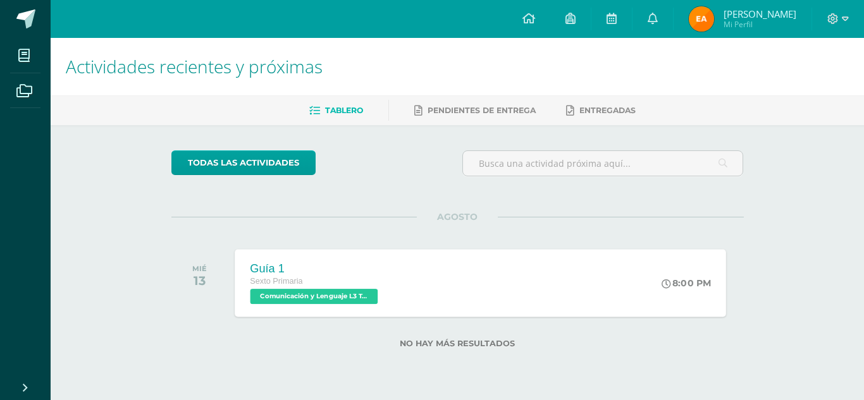
click at [272, 264] on div "Guía 1" at bounding box center [315, 268] width 131 height 13
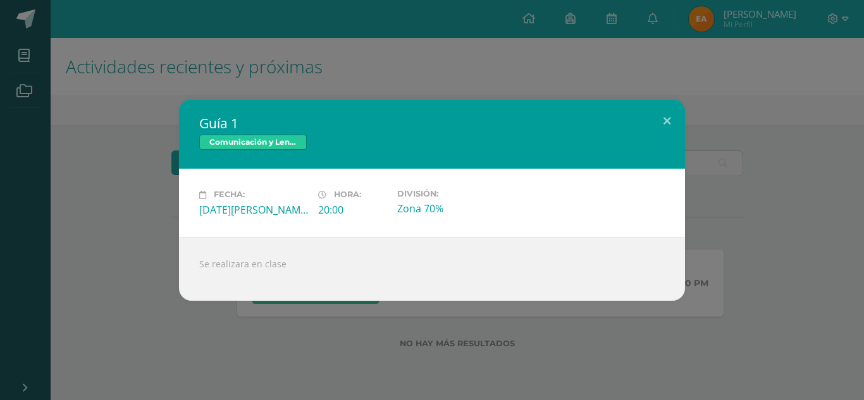
click at [133, 225] on div "Guía 1 Comunicación y Lenguaje L3 Terce Idioma Fecha: Miércoles 13 de Agosto Ho…" at bounding box center [432, 199] width 854 height 201
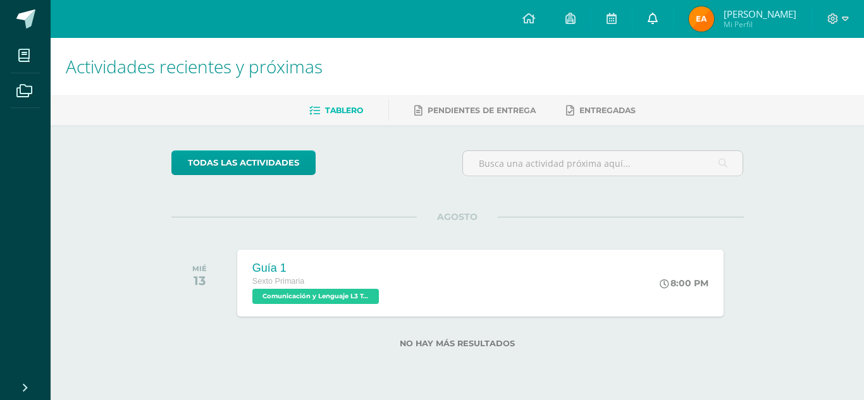
click at [659, 32] on link at bounding box center [653, 19] width 40 height 38
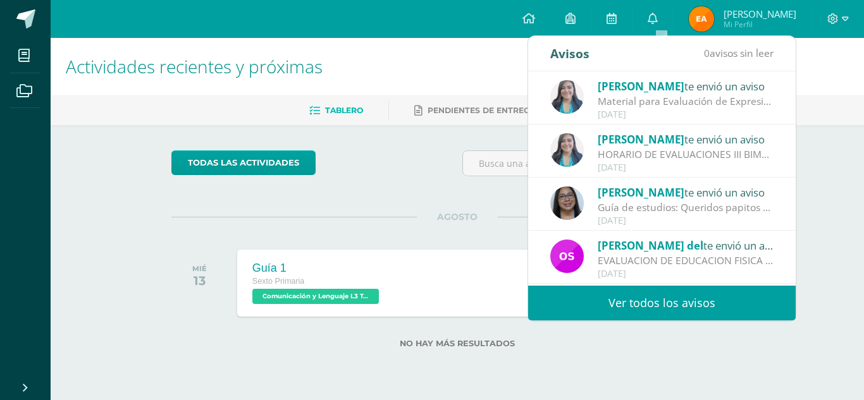
click at [576, 300] on link "Ver todos los avisos" at bounding box center [662, 303] width 268 height 35
click at [577, 300] on link "Ver todos los avisos" at bounding box center [662, 303] width 268 height 35
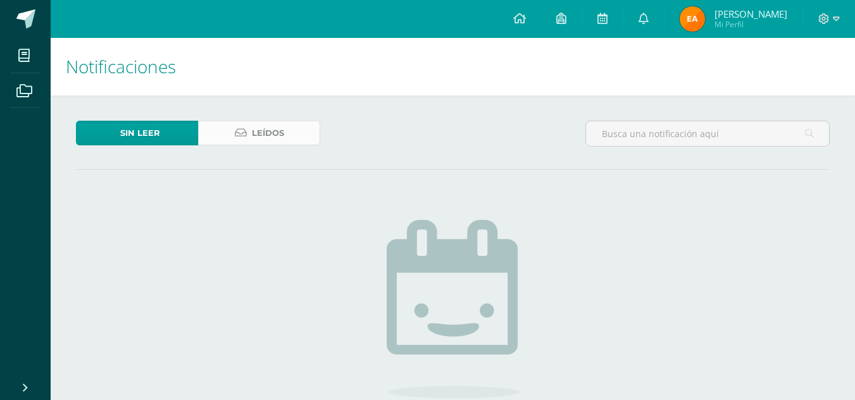
click at [240, 142] on link "Leídos" at bounding box center [259, 133] width 122 height 25
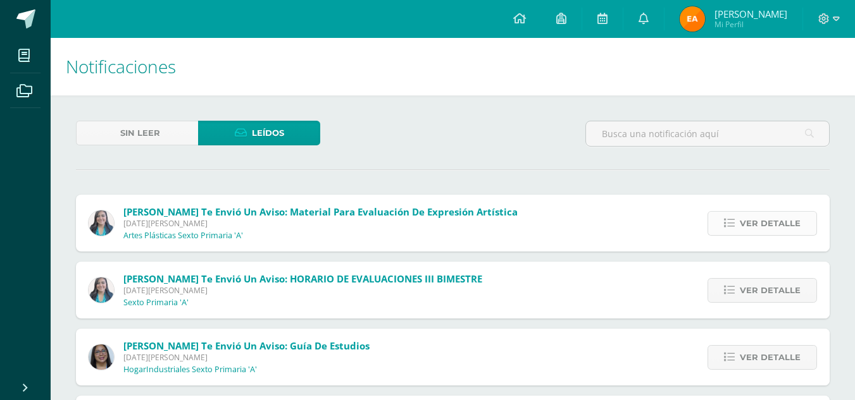
click at [720, 219] on link "Ver detalle" at bounding box center [761, 223] width 109 height 25
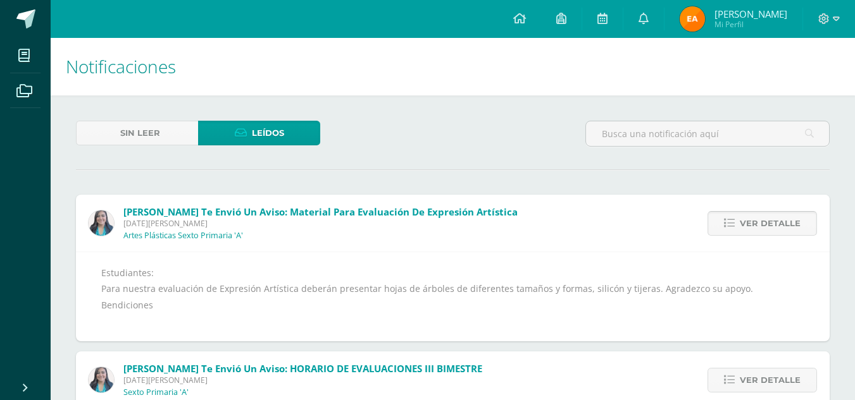
click at [748, 220] on span "Ver detalle" at bounding box center [769, 223] width 61 height 23
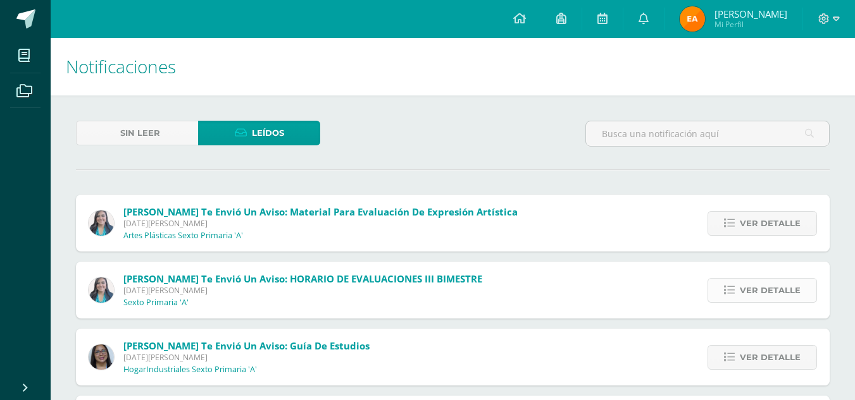
click at [755, 292] on span "Ver detalle" at bounding box center [769, 290] width 61 height 23
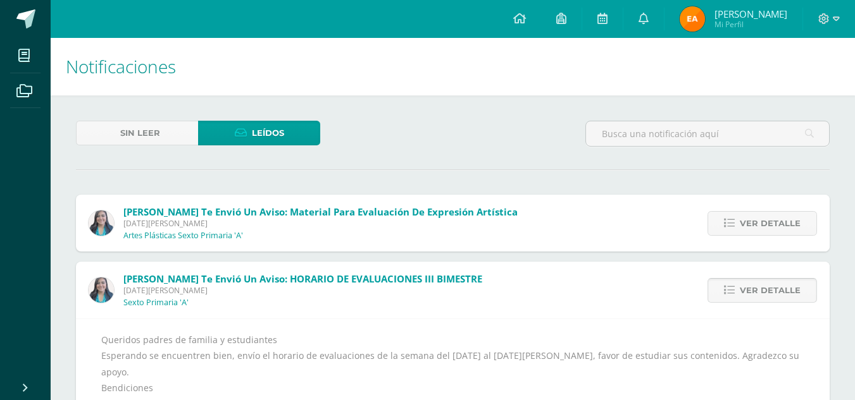
click at [755, 292] on span "Ver detalle" at bounding box center [769, 290] width 61 height 23
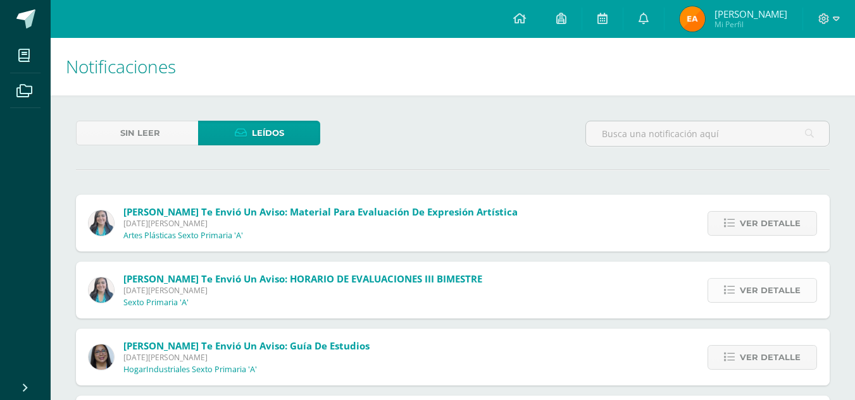
click at [755, 291] on span "Ver detalle" at bounding box center [769, 290] width 61 height 23
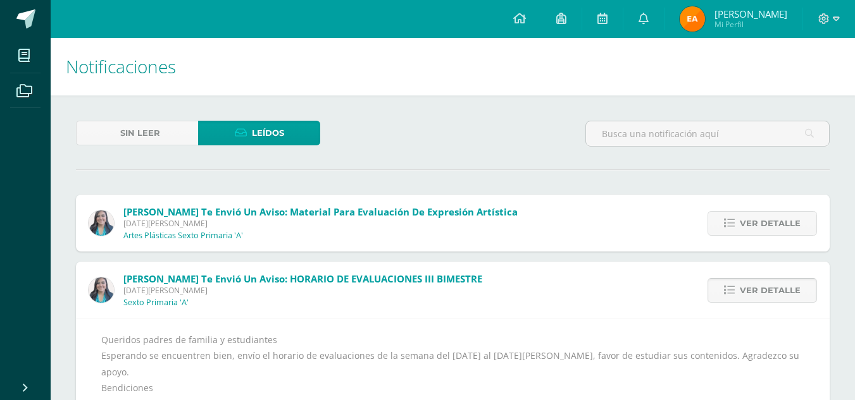
click at [755, 291] on span "Ver detalle" at bounding box center [769, 290] width 61 height 23
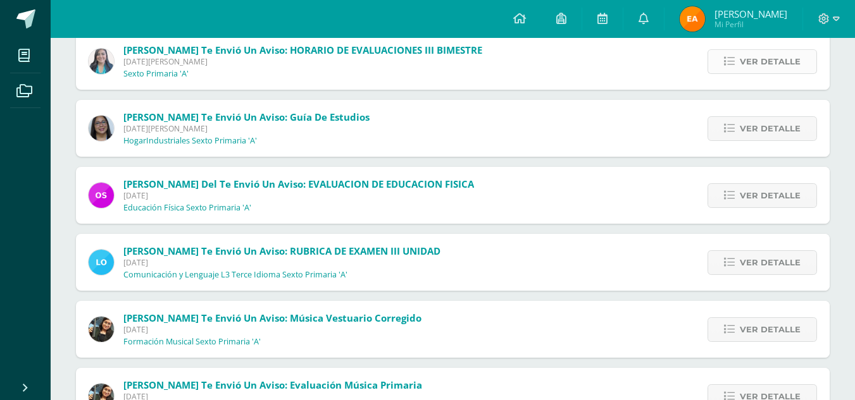
scroll to position [316, 0]
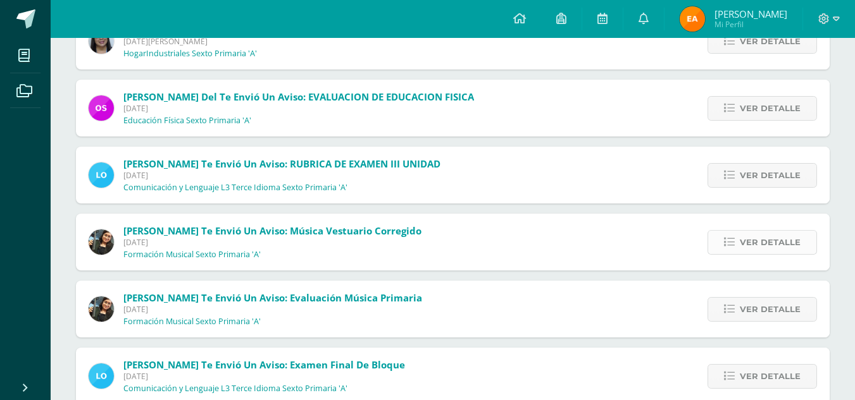
click at [749, 240] on span "Ver detalle" at bounding box center [769, 242] width 61 height 23
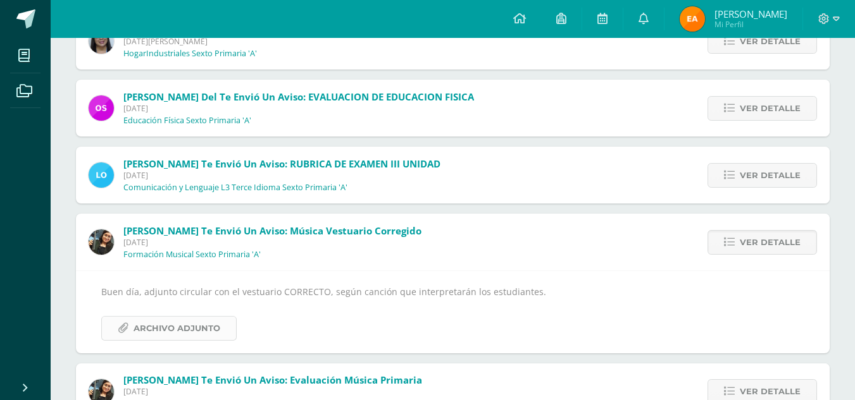
click at [202, 323] on span "Archivo Adjunto" at bounding box center [176, 328] width 87 height 23
